Goal: Transaction & Acquisition: Purchase product/service

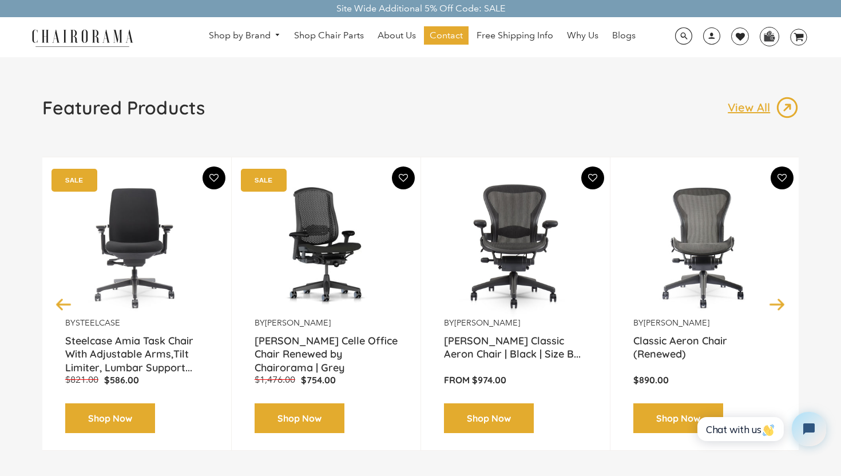
scroll to position [73, 0]
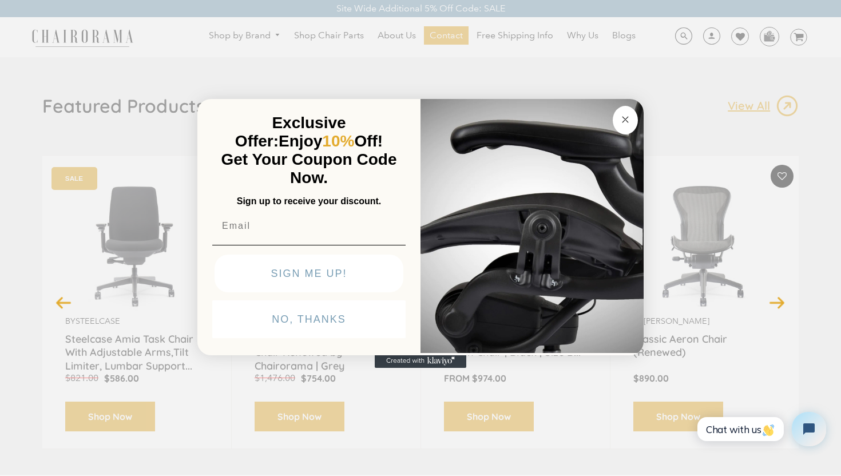
click at [626, 109] on button "Close dialog" at bounding box center [625, 120] width 25 height 29
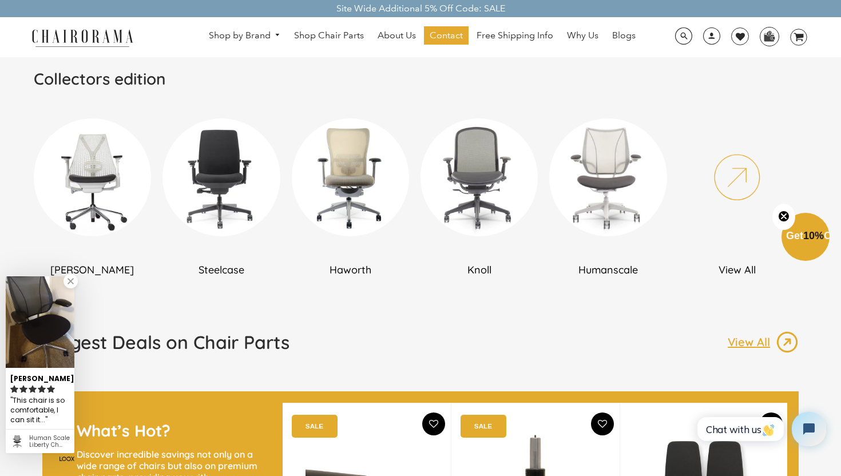
scroll to position [667, 0]
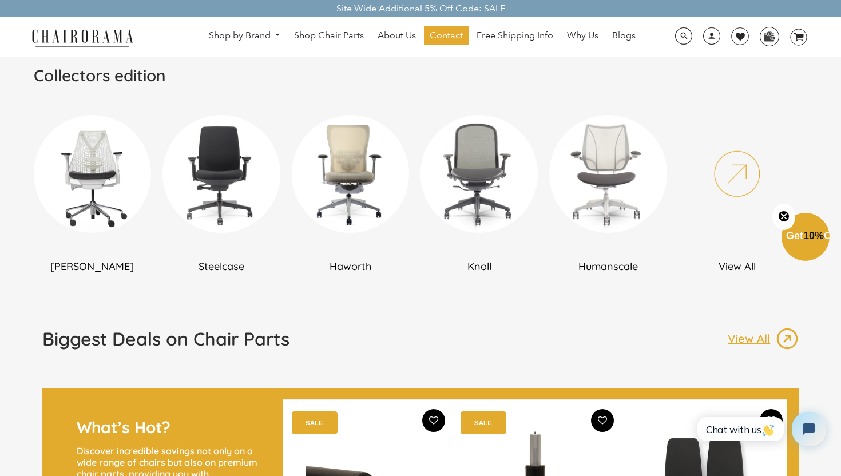
click at [89, 171] on img at bounding box center [92, 173] width 117 height 117
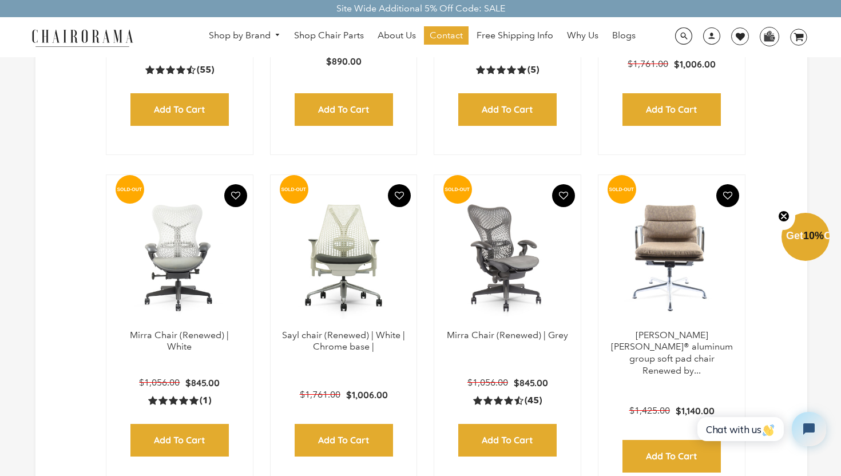
scroll to position [901, 0]
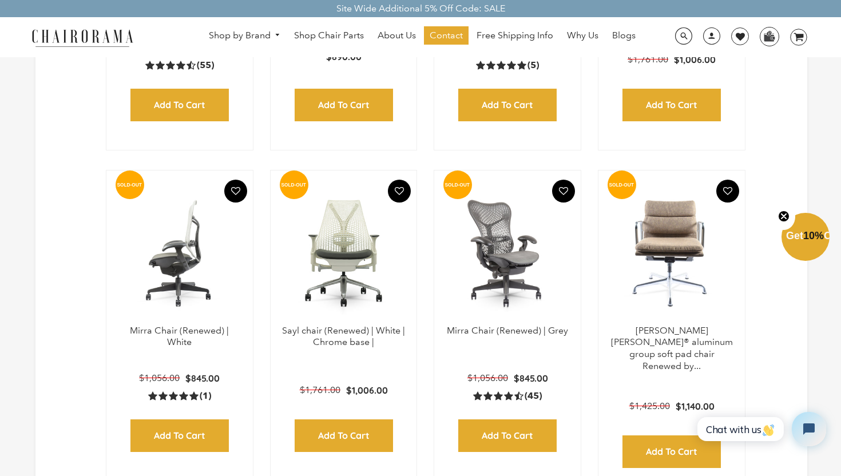
click at [204, 264] on img at bounding box center [180, 253] width 124 height 143
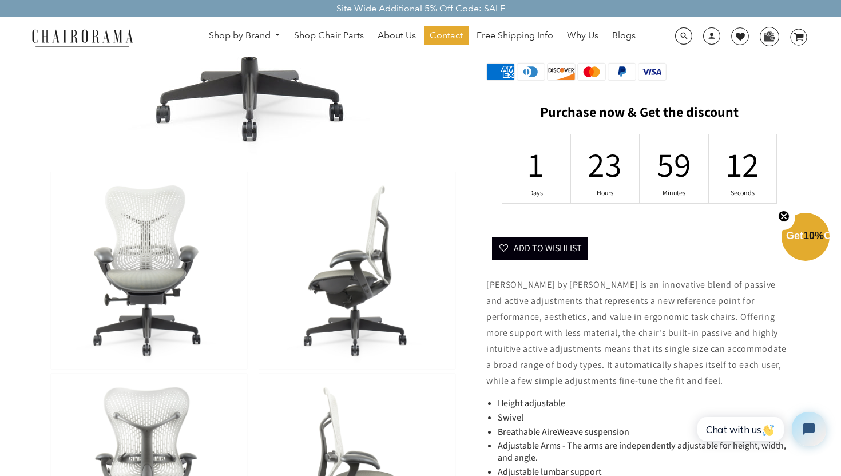
scroll to position [268, 0]
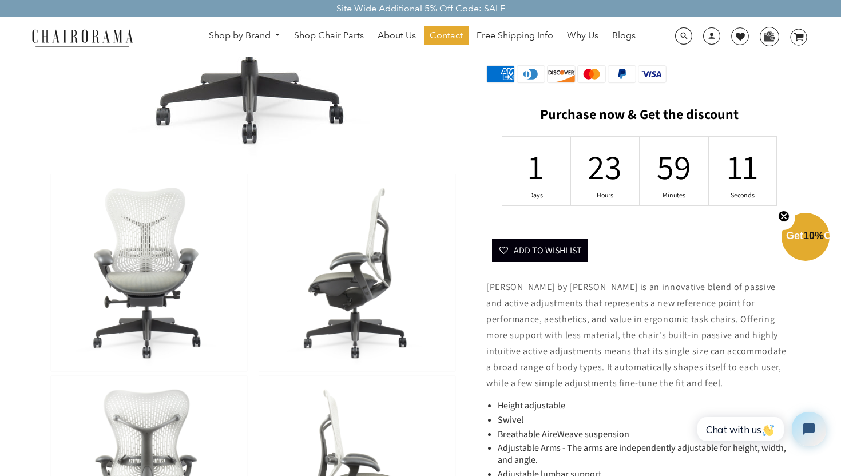
click at [165, 280] on img at bounding box center [149, 272] width 196 height 197
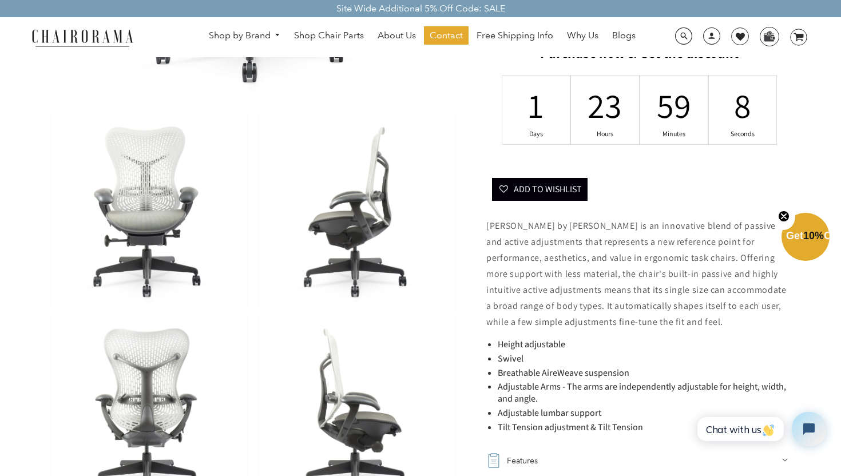
scroll to position [336, 0]
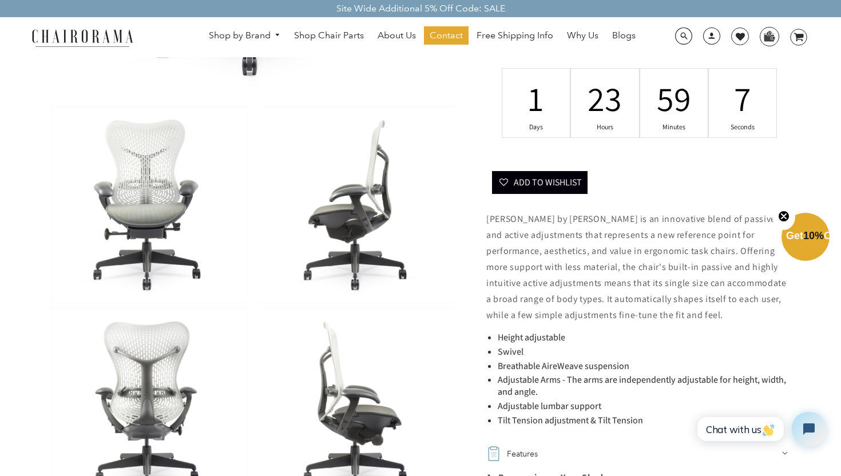
click at [166, 371] on img at bounding box center [149, 406] width 196 height 197
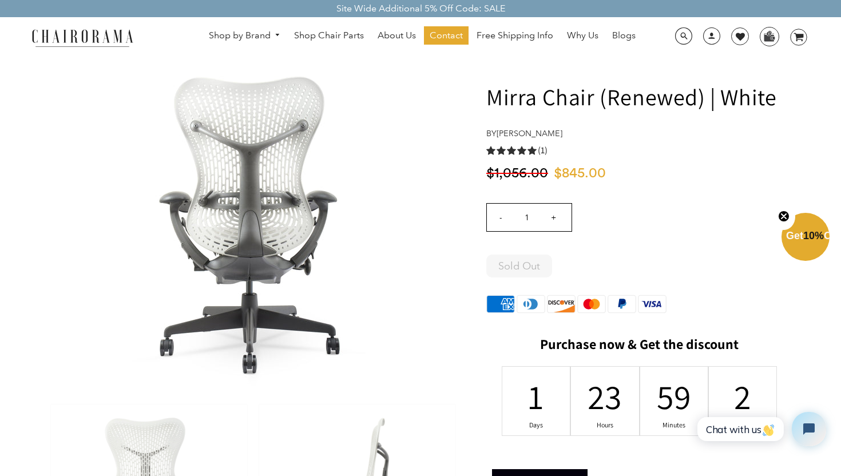
scroll to position [0, 0]
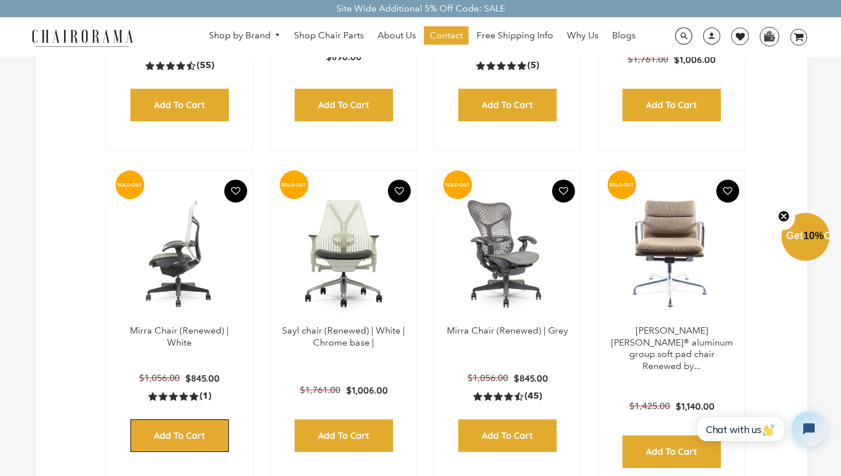
click at [190, 432] on input "Add to Cart" at bounding box center [179, 435] width 98 height 33
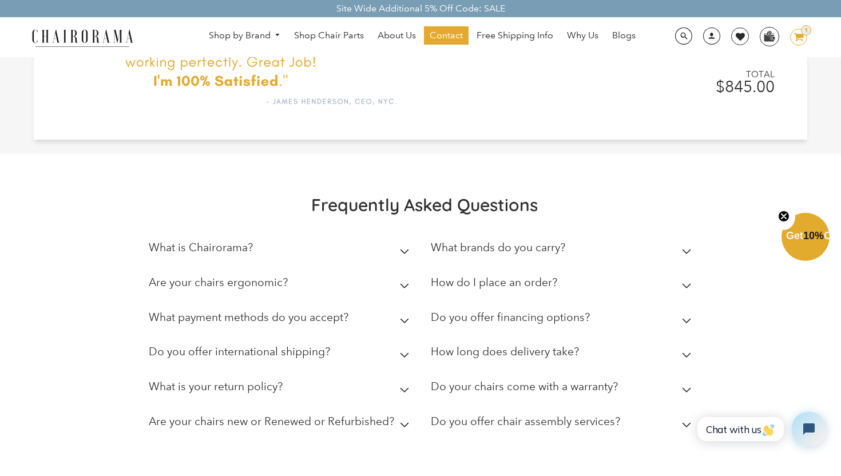
scroll to position [398, 0]
click at [407, 389] on icon at bounding box center [405, 390] width 10 height 6
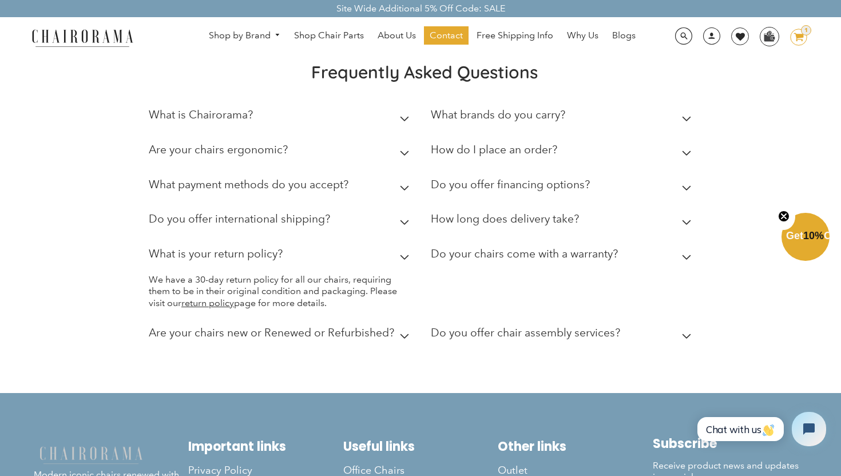
scroll to position [535, 0]
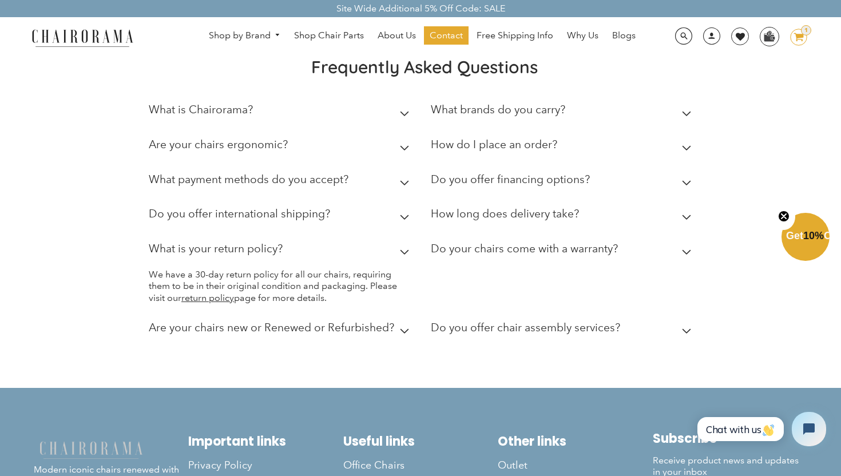
click at [406, 334] on summary "Are your chairs new or Renewed or Refurbished?" at bounding box center [281, 330] width 265 height 35
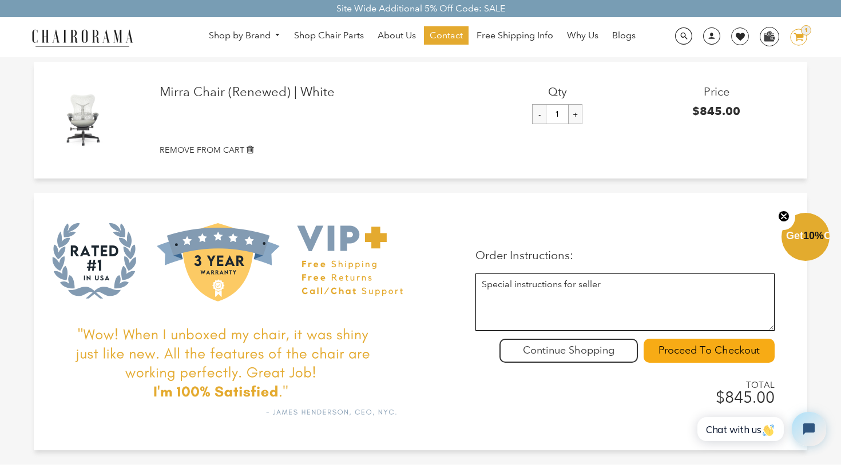
scroll to position [77, 0]
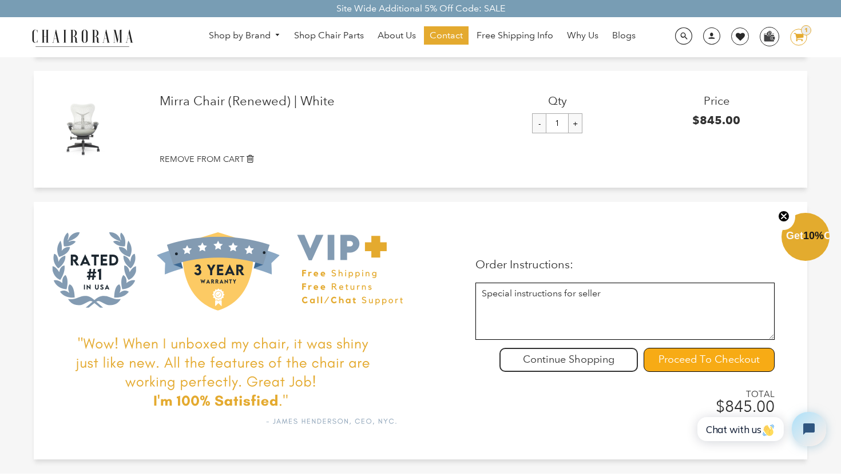
click at [690, 363] on input "Proceed To Checkout" at bounding box center [708, 360] width 131 height 24
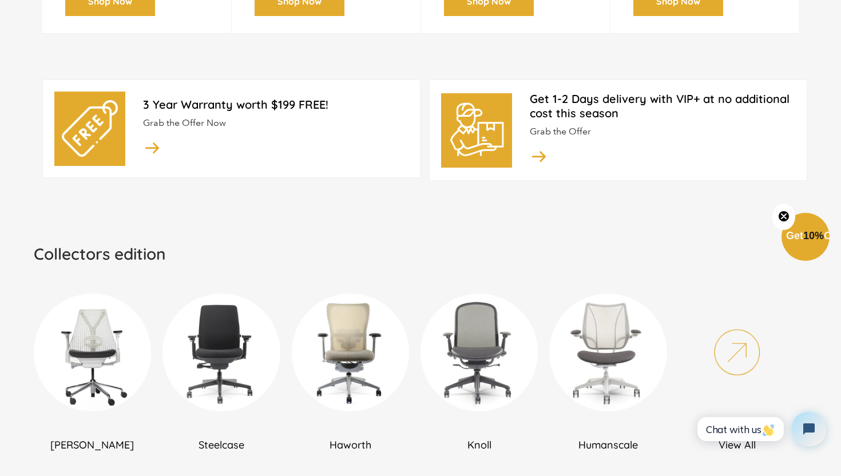
scroll to position [502, 0]
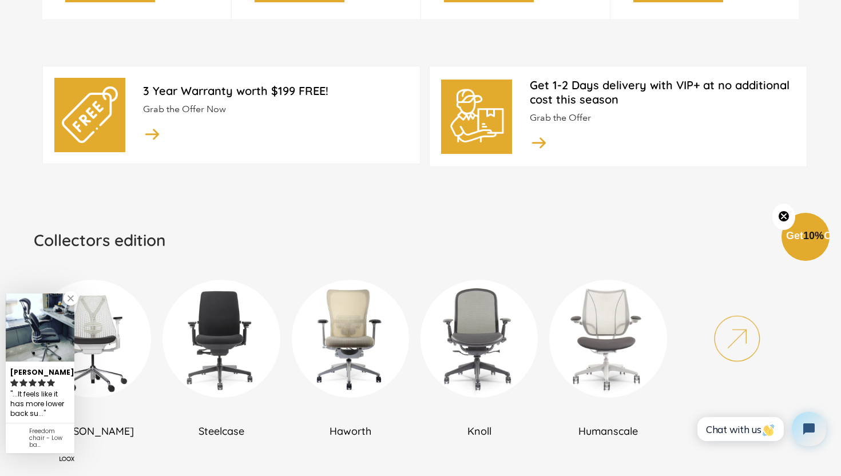
click at [63, 299] on link at bounding box center [70, 298] width 14 height 14
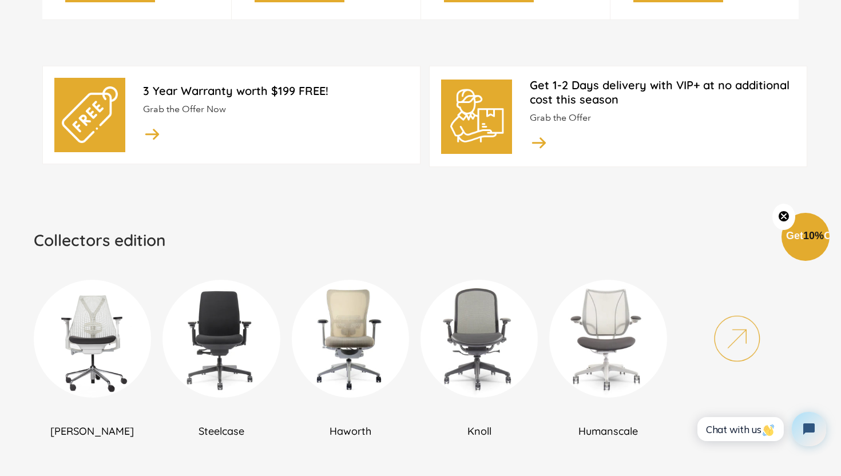
click at [84, 317] on img at bounding box center [92, 338] width 117 height 117
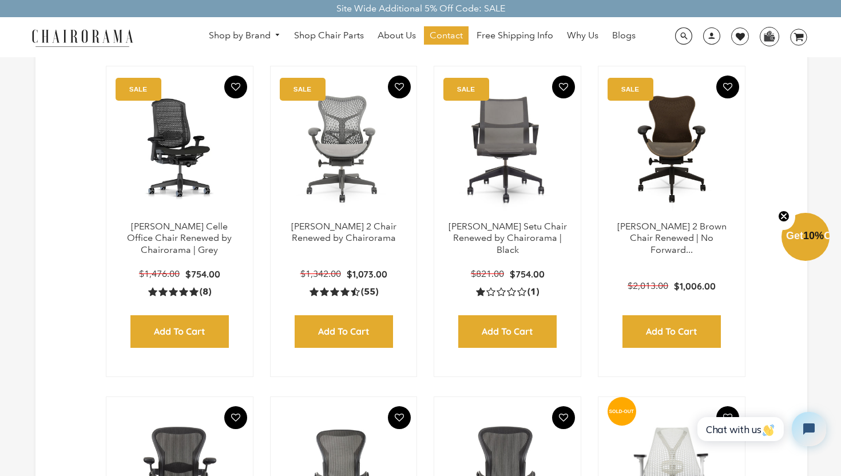
scroll to position [341, 0]
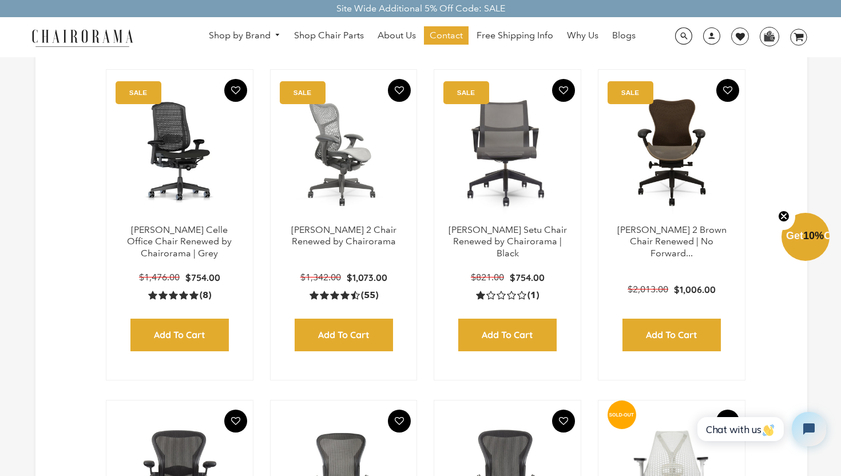
click at [344, 186] on img at bounding box center [344, 152] width 124 height 143
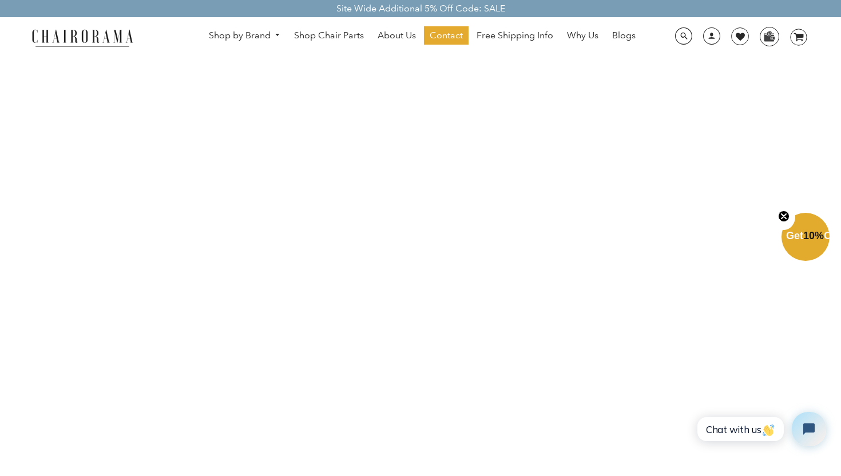
scroll to position [1603, 0]
